Goal: Task Accomplishment & Management: Use online tool/utility

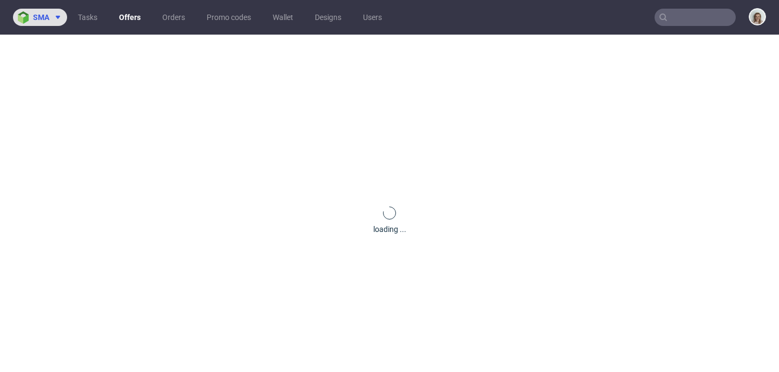
click at [61, 15] on icon at bounding box center [58, 17] width 9 height 9
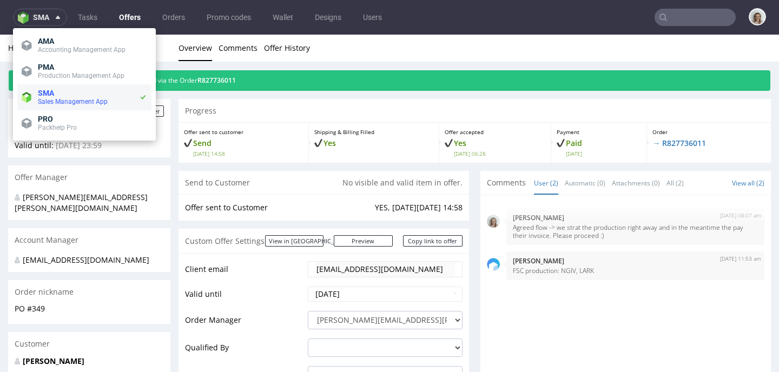
click at [58, 96] on span "SMA" at bounding box center [88, 93] width 101 height 9
click at [56, 66] on span "PMA" at bounding box center [92, 67] width 109 height 9
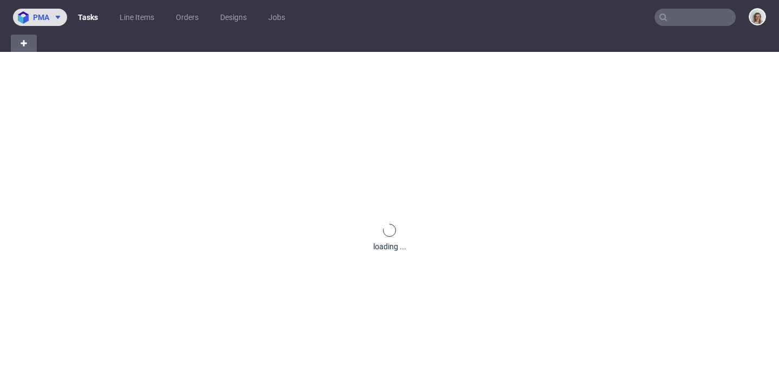
click at [47, 19] on span "pma" at bounding box center [41, 18] width 16 height 8
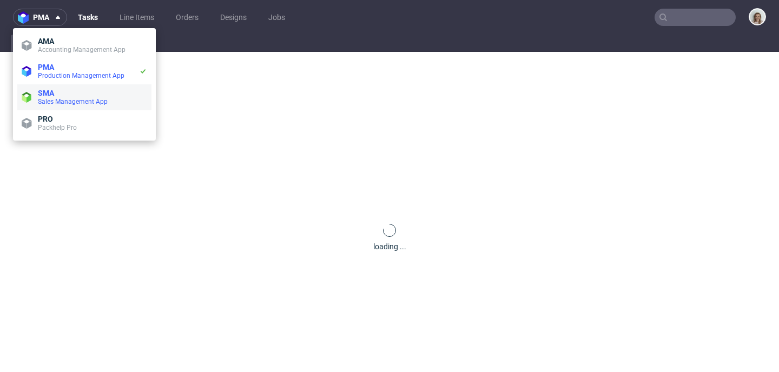
click at [60, 85] on li "SMA Sales Management App" at bounding box center [84, 97] width 134 height 26
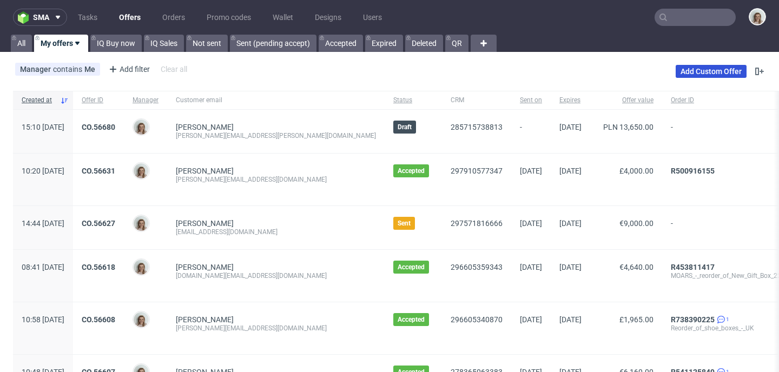
click at [685, 70] on link "Add Custom Offer" at bounding box center [711, 71] width 71 height 13
